Goal: Task Accomplishment & Management: Manage account settings

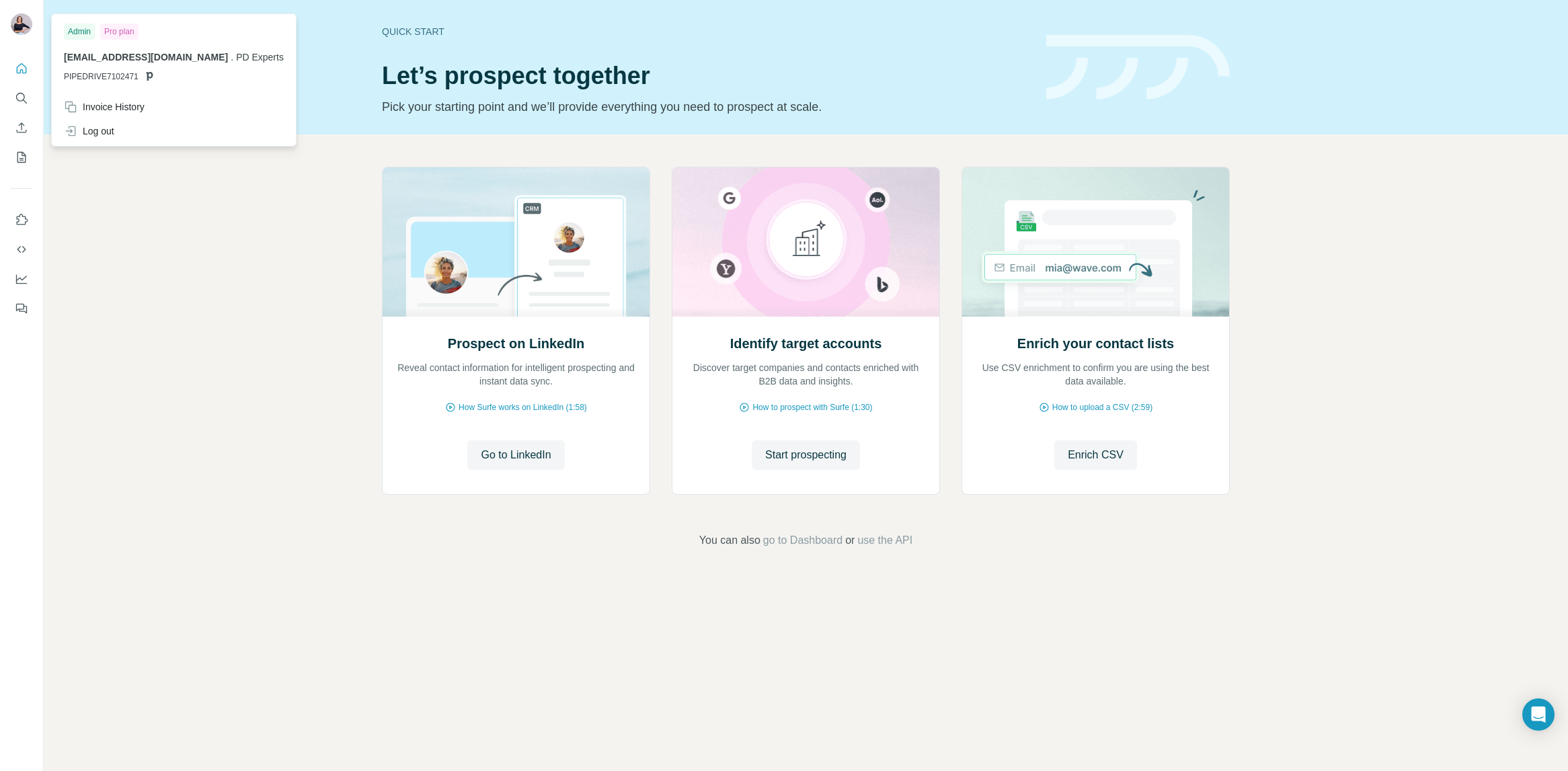
click at [21, 20] on img at bounding box center [21, 24] width 21 height 21
click at [20, 159] on icon "My lists" at bounding box center [21, 157] width 13 height 13
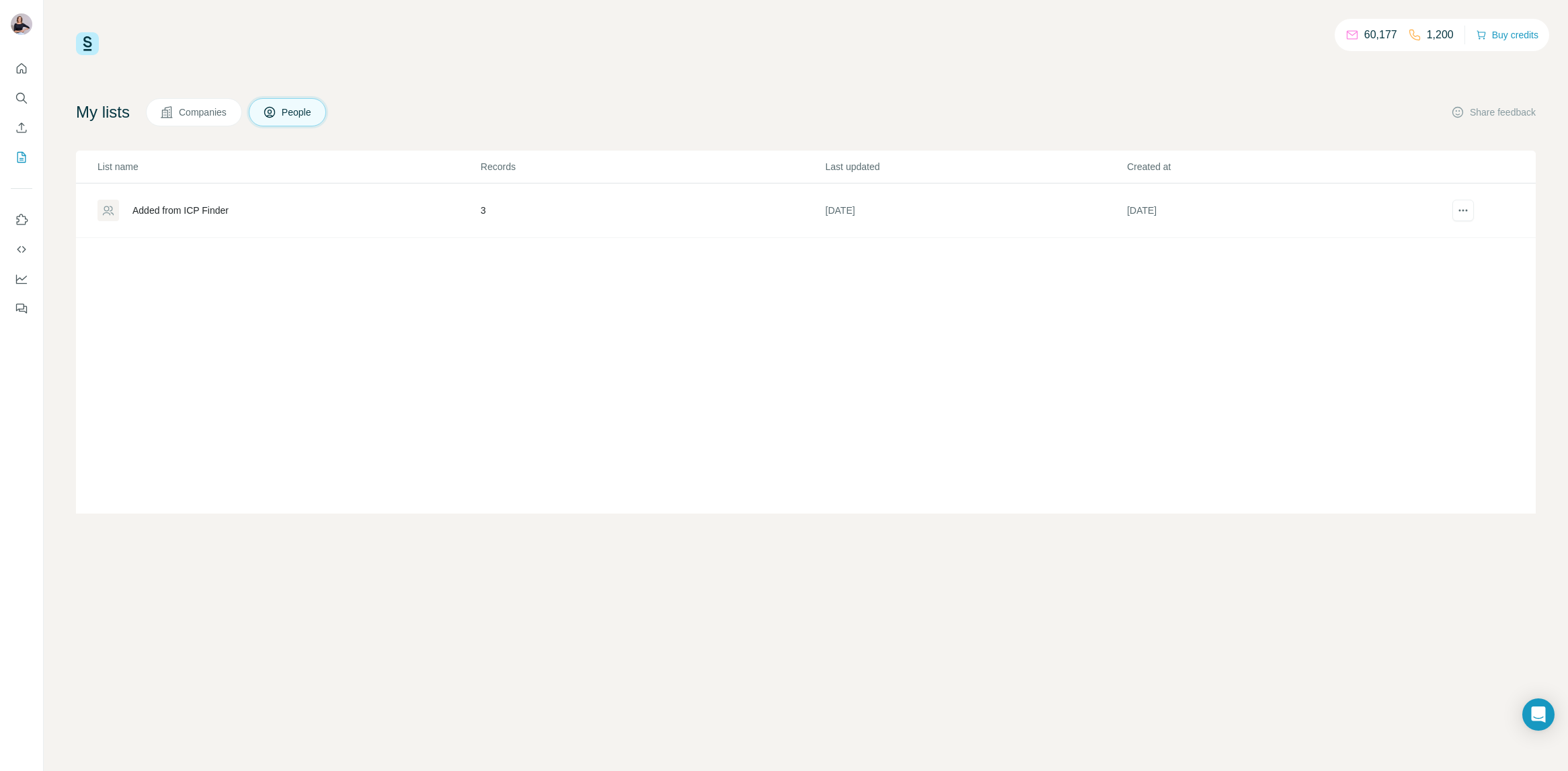
click at [206, 204] on div "Added from ICP Finder" at bounding box center [181, 210] width 96 height 13
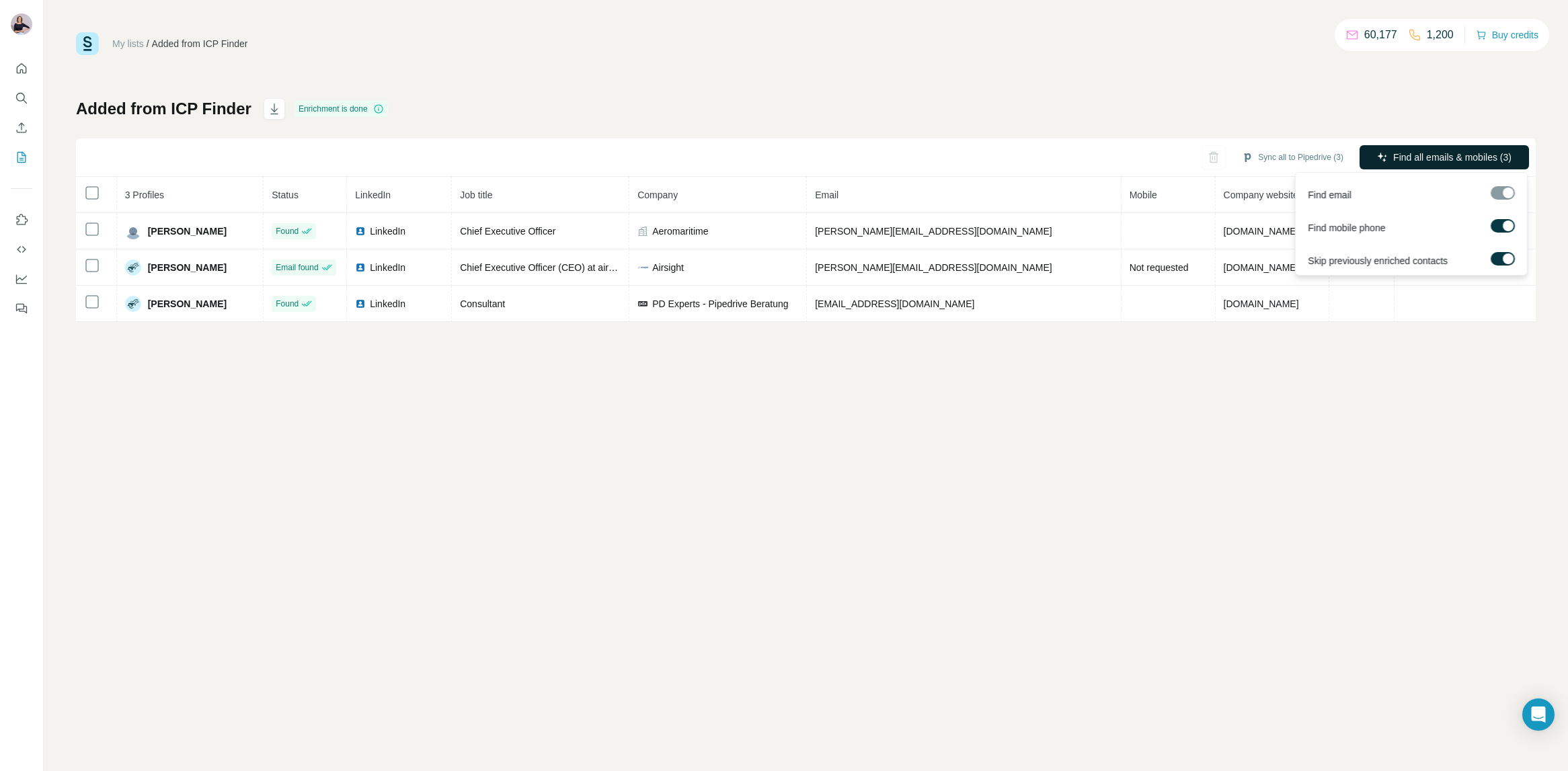
click at [1465, 151] on span "Find all emails & mobiles (3)" at bounding box center [1452, 157] width 119 height 13
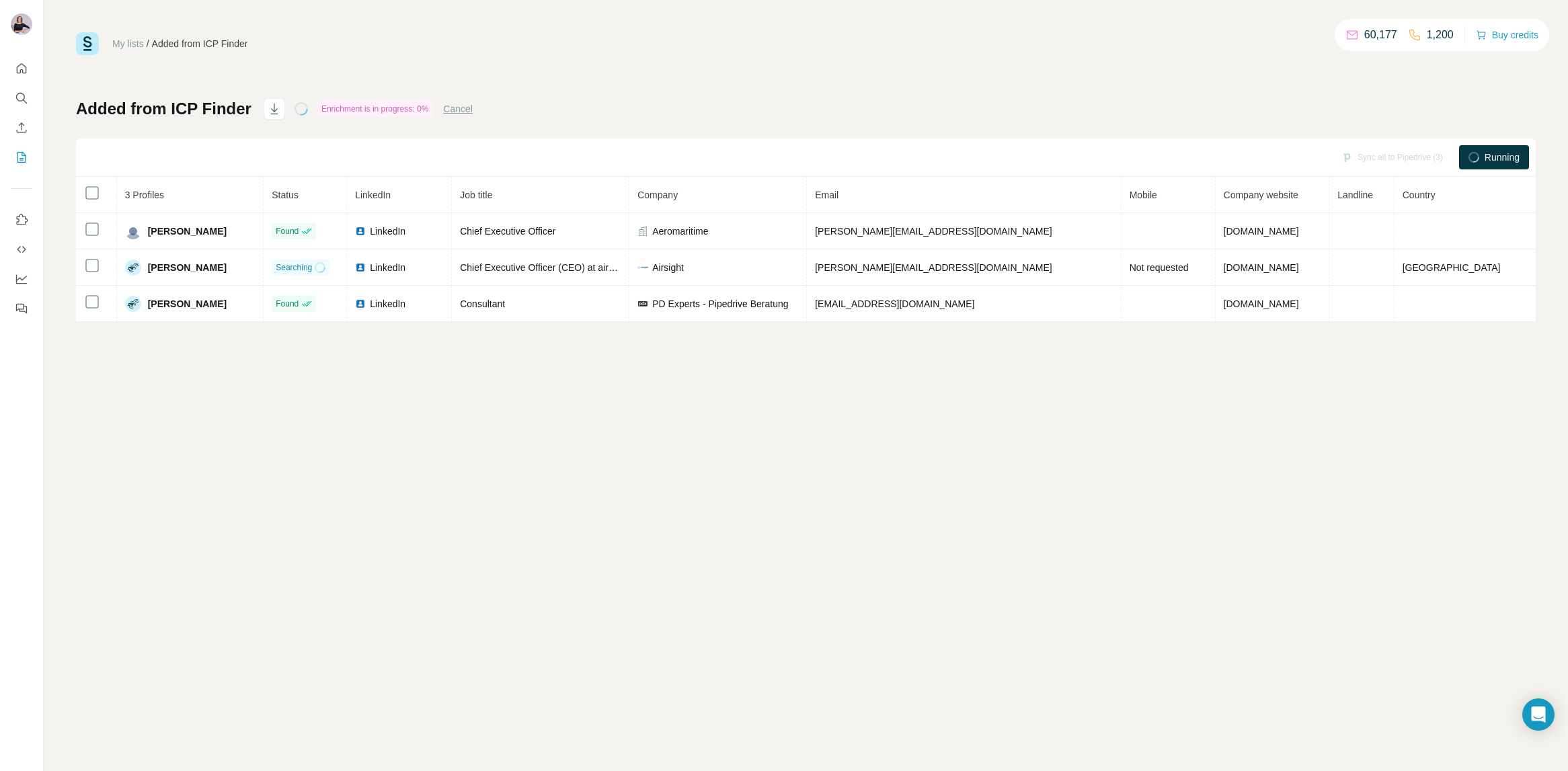
click at [199, 41] on div "Added from ICP Finder" at bounding box center [200, 44] width 96 height 13
click at [122, 41] on link "My lists" at bounding box center [128, 44] width 32 height 11
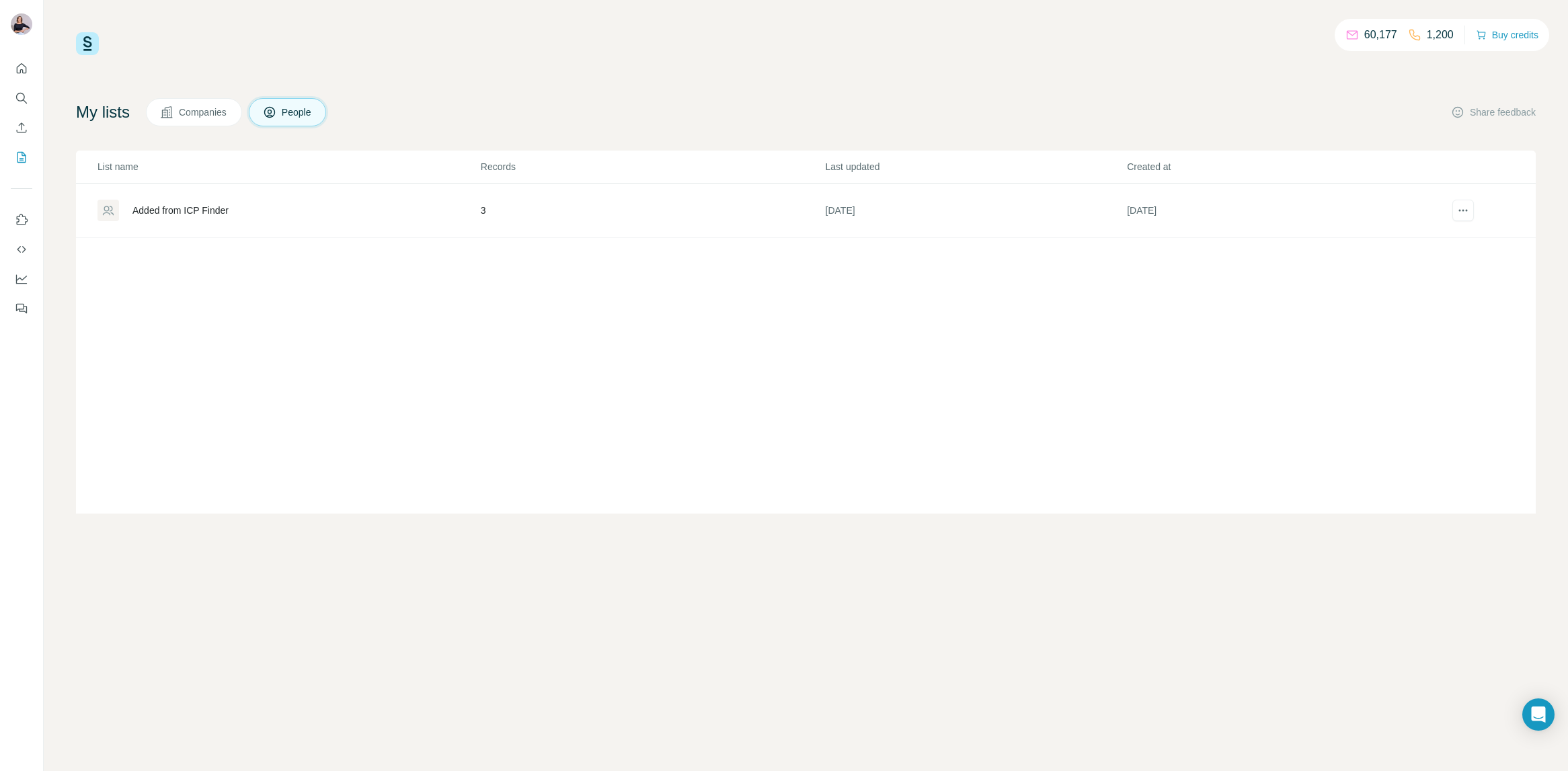
click at [208, 120] on button "Companies" at bounding box center [194, 112] width 96 height 28
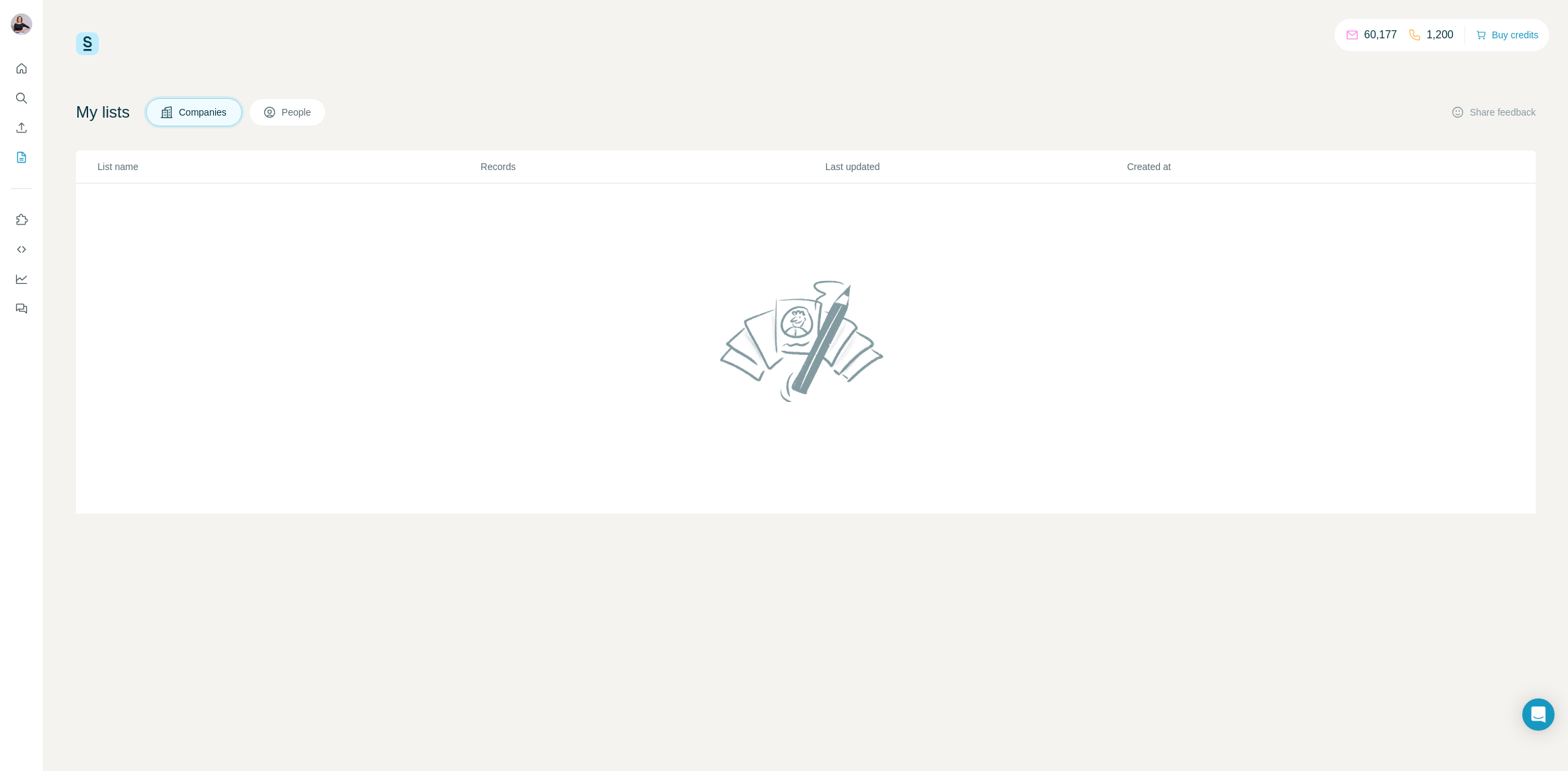
click at [286, 111] on button "People" at bounding box center [288, 112] width 78 height 28
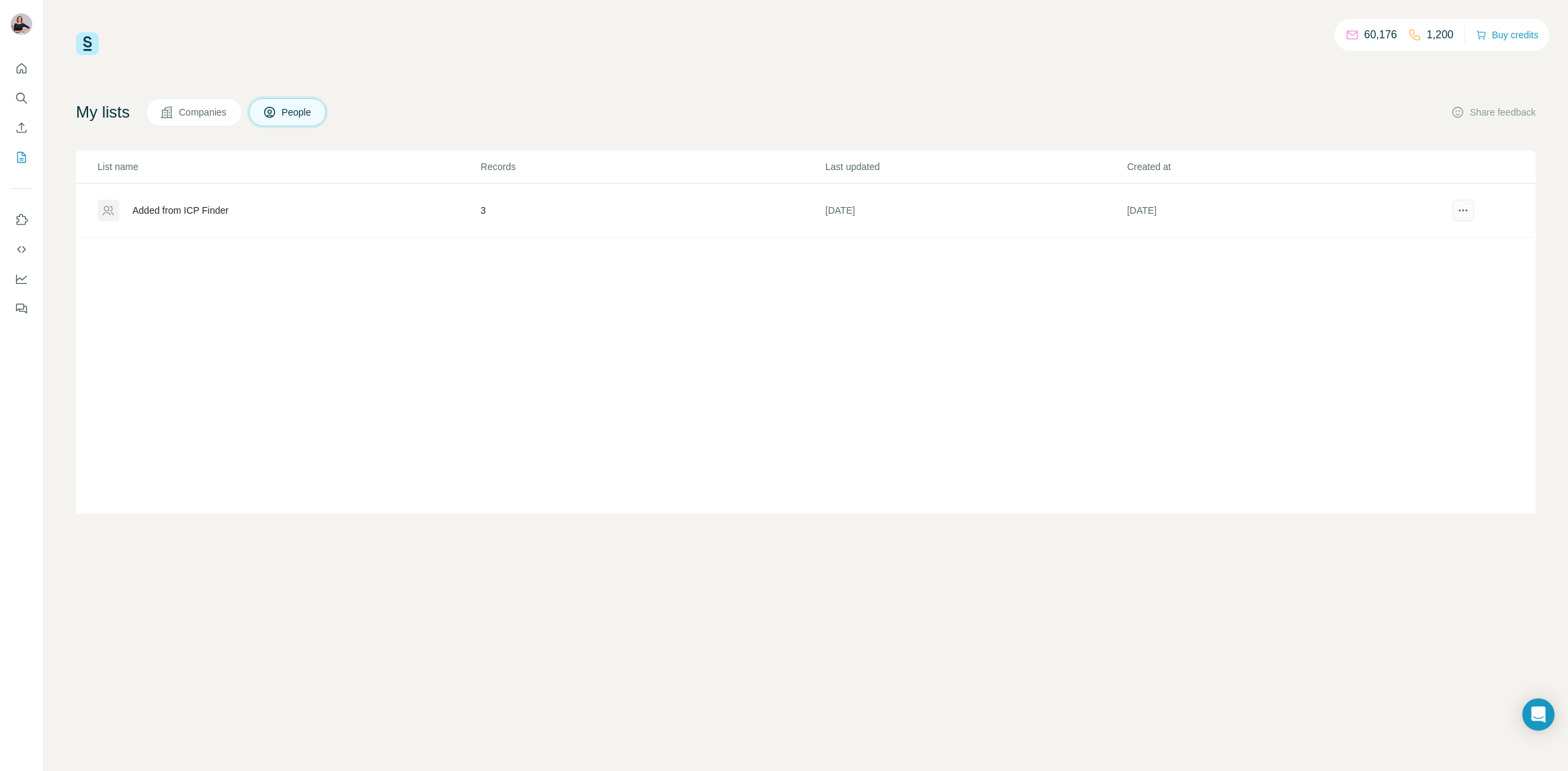
click at [1466, 201] on td at bounding box center [1481, 211] width 107 height 55
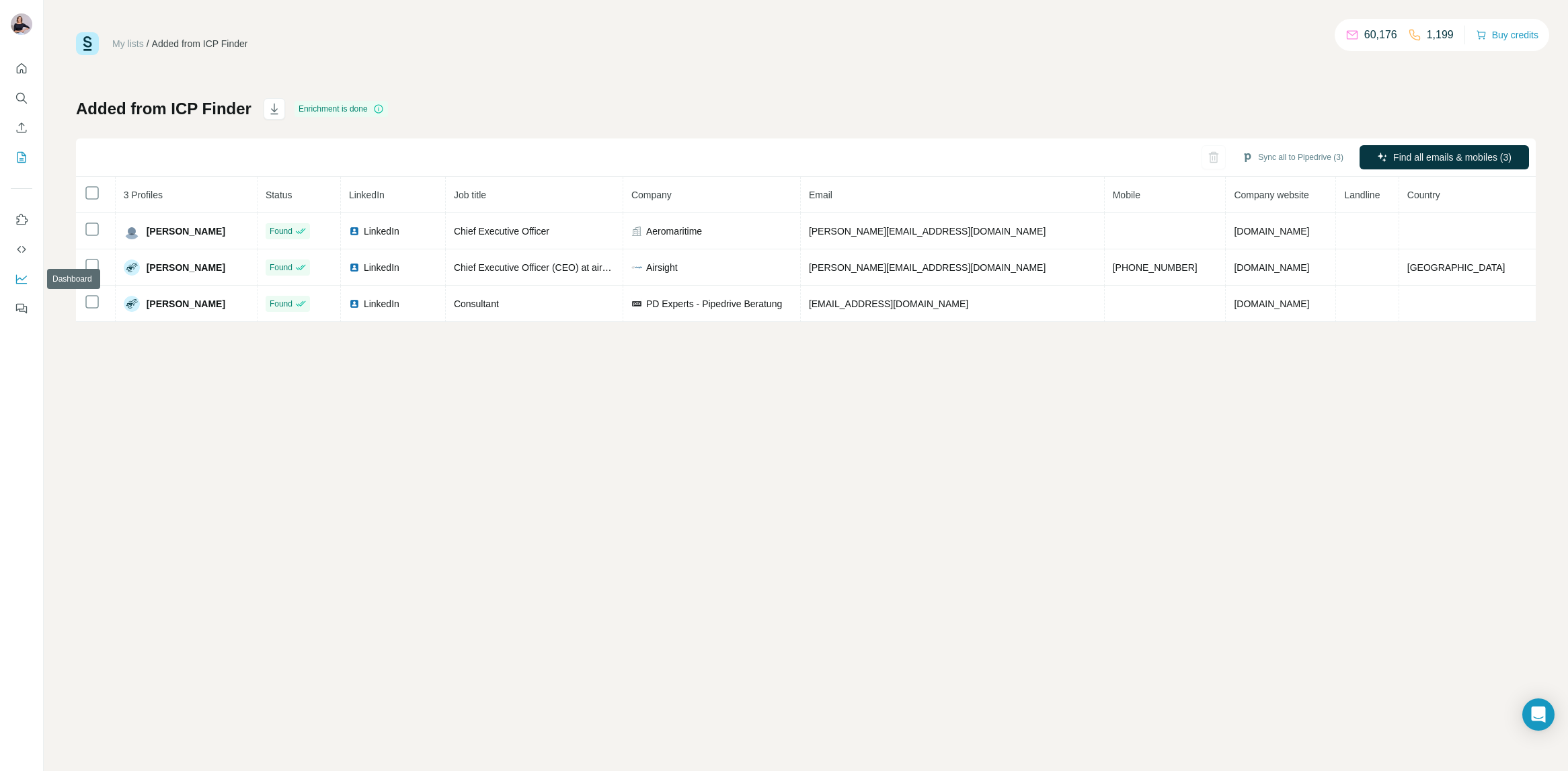
click at [24, 273] on icon "Dashboard" at bounding box center [21, 279] width 13 height 13
